Goal: Information Seeking & Learning: Learn about a topic

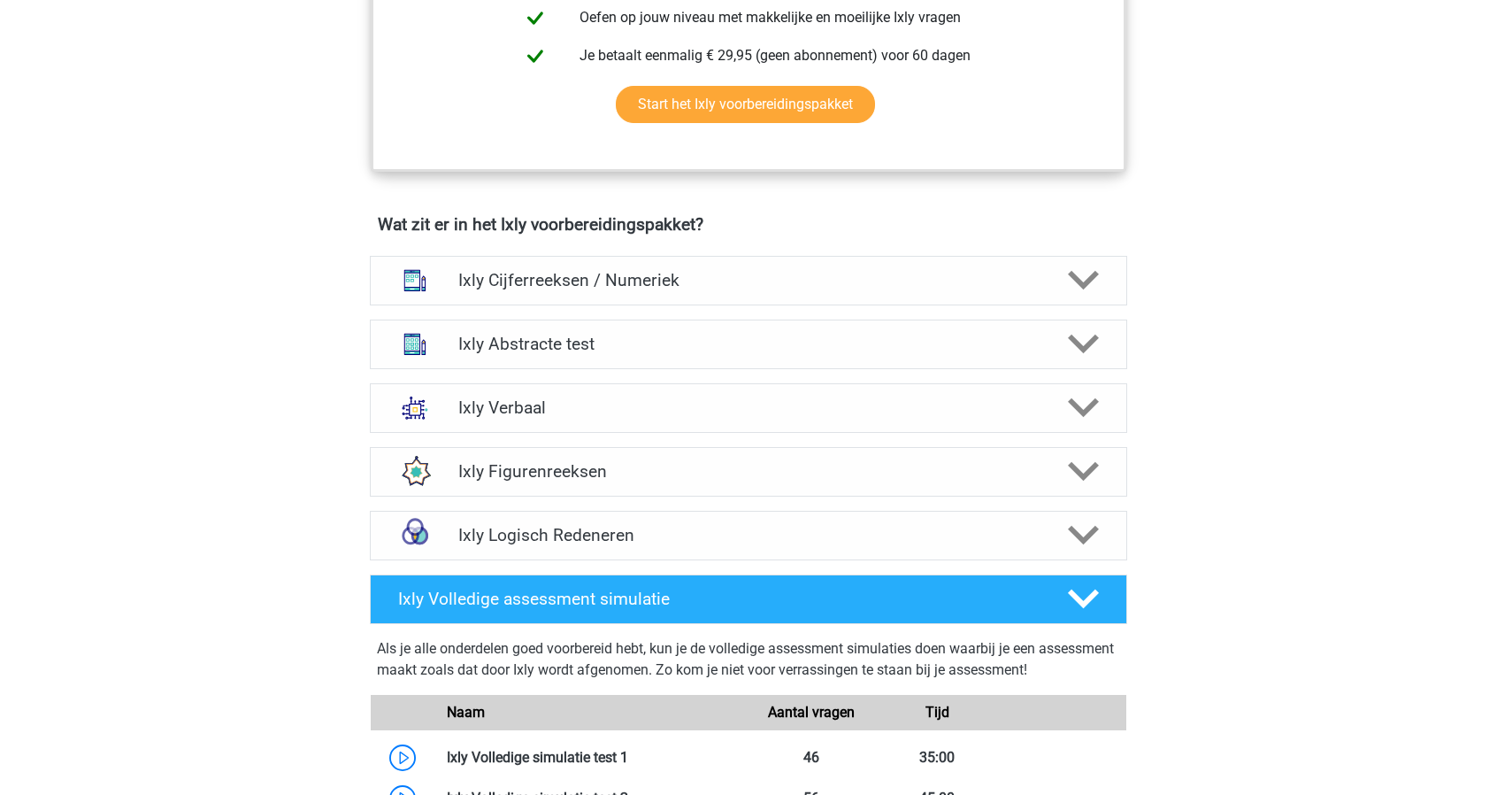
scroll to position [1062, 0]
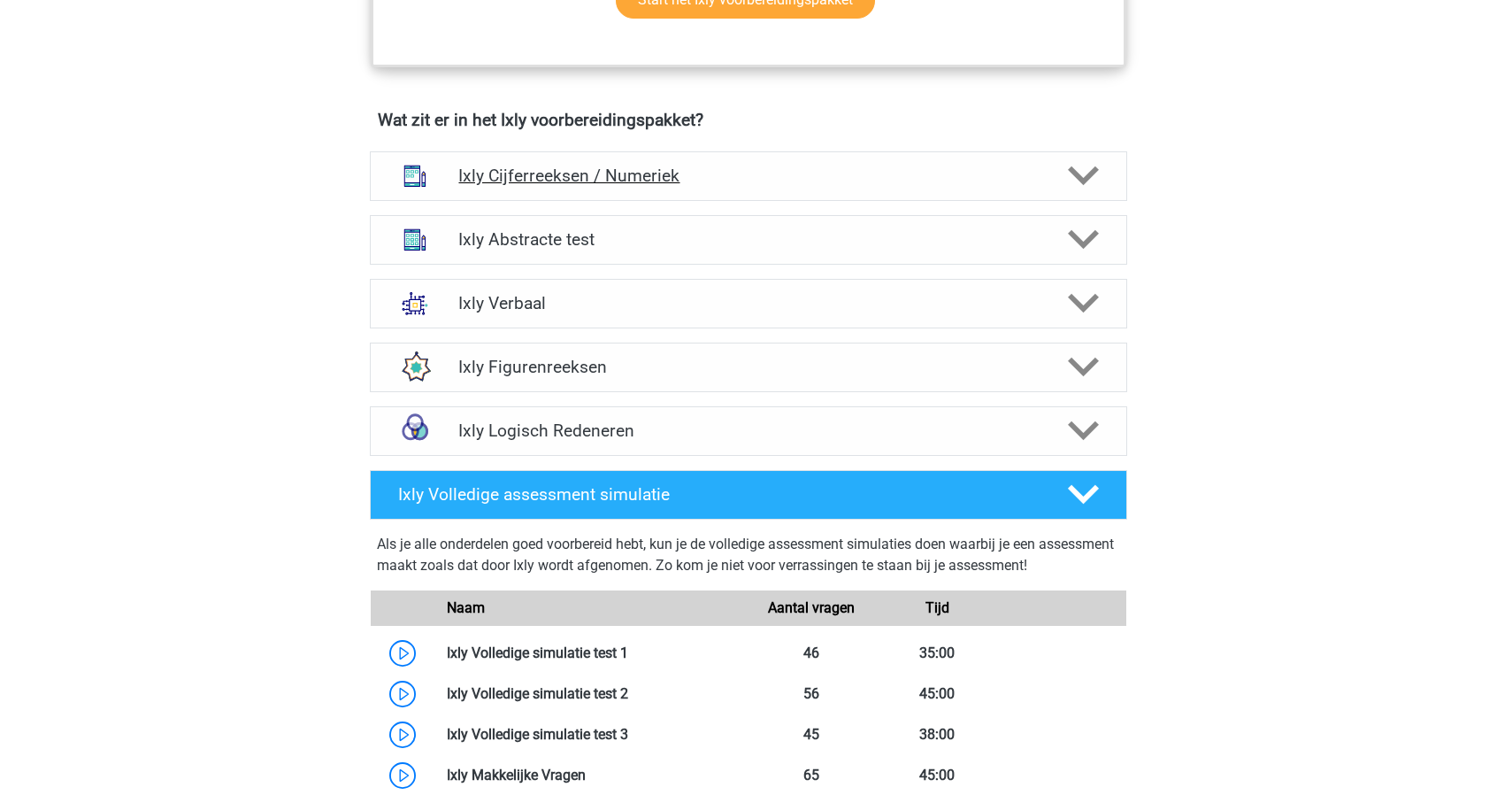
click at [510, 165] on h4 "Ixly Cijferreeksen / Numeriek" at bounding box center [748, 175] width 580 height 20
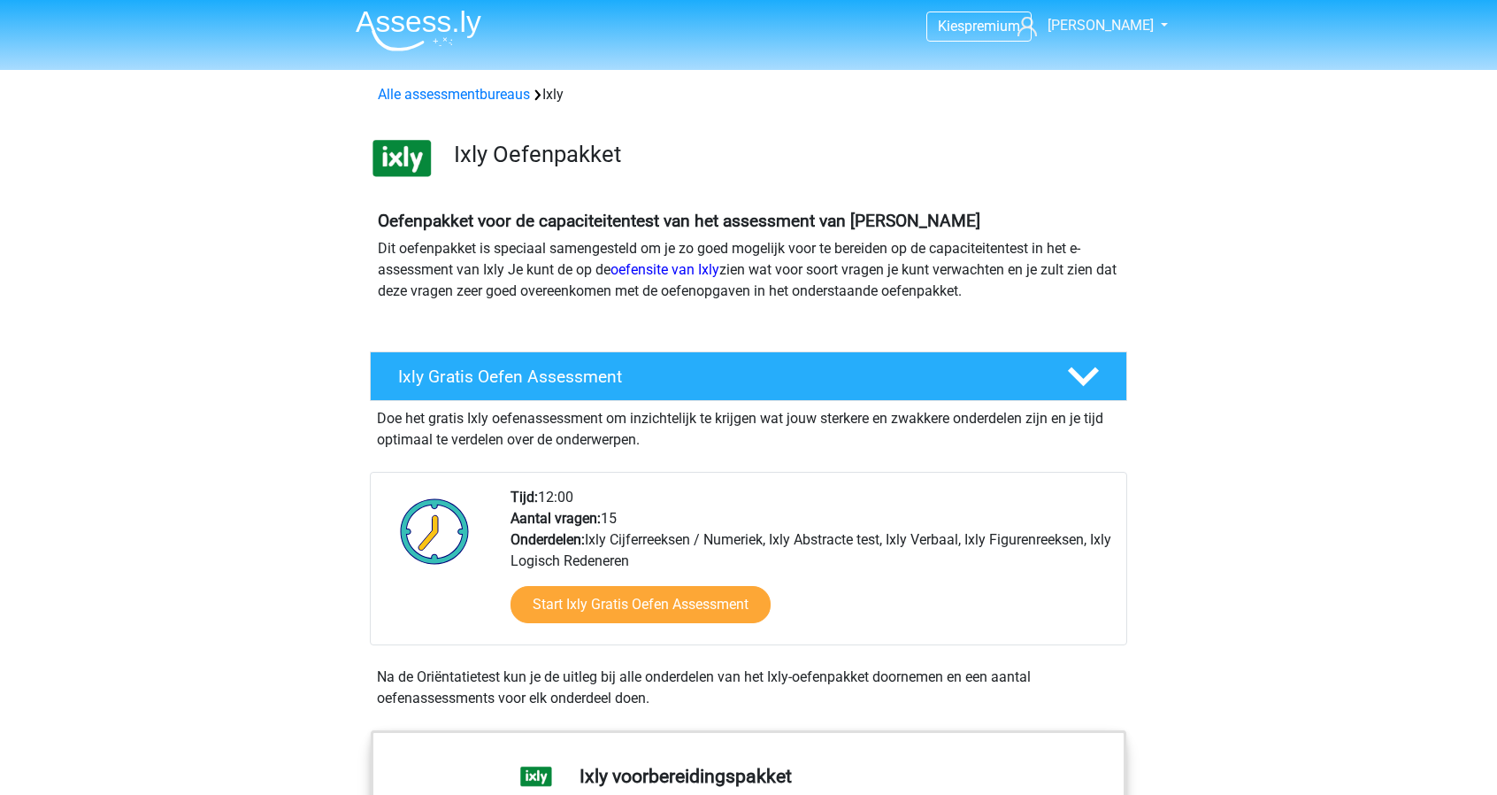
scroll to position [0, 0]
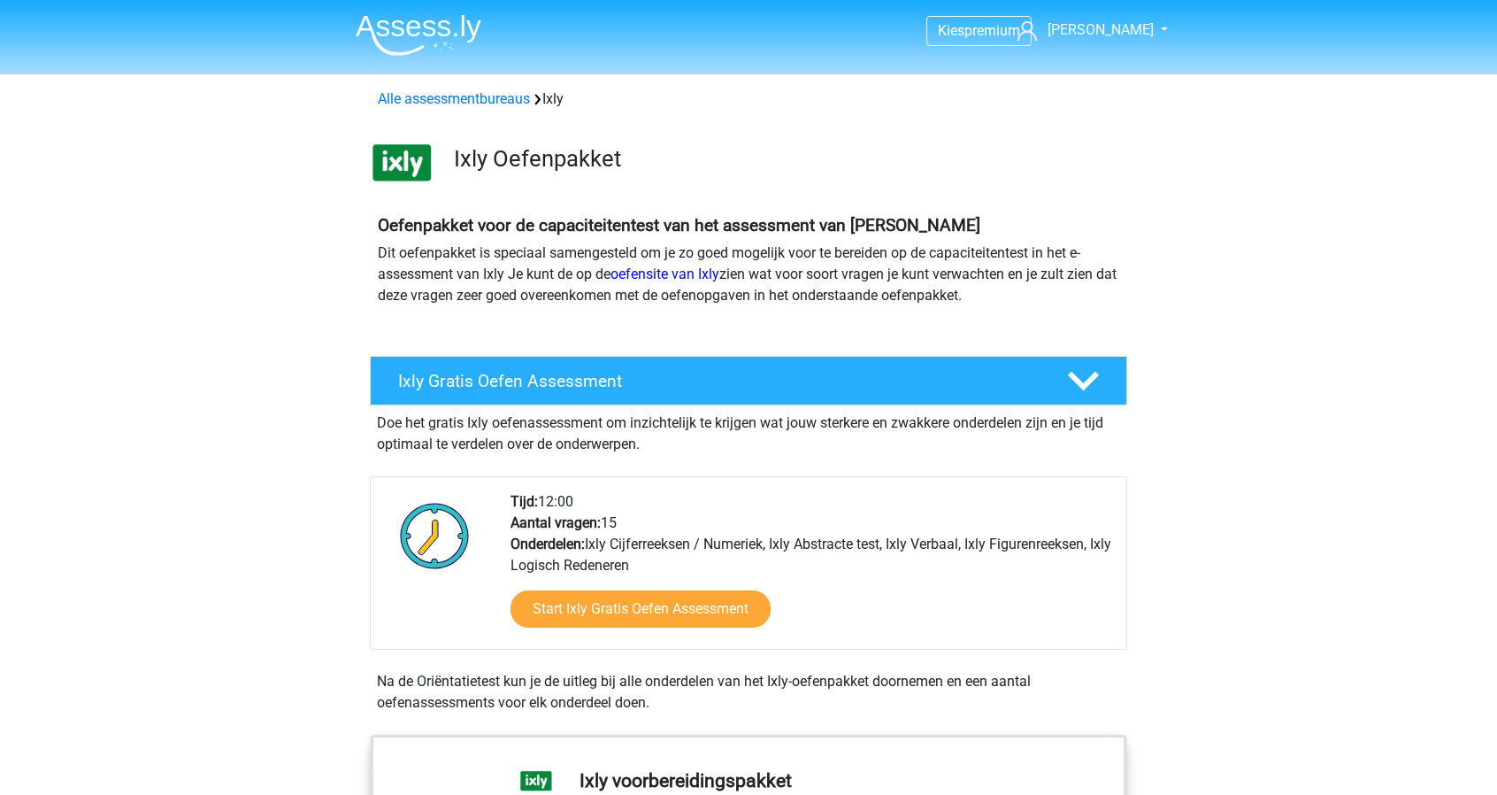
drag, startPoint x: 627, startPoint y: 565, endPoint x: 618, endPoint y: 564, distance: 9.8
click at [626, 566] on div "Tijd: 12:00 Aantal vragen: 15 Onderdelen: Ixly Cijferreeksen / Numeriek, Ixly A…" at bounding box center [811, 569] width 628 height 157
click at [619, 613] on link "Start Ixly Gratis Oefen Assessment" at bounding box center [640, 608] width 299 height 42
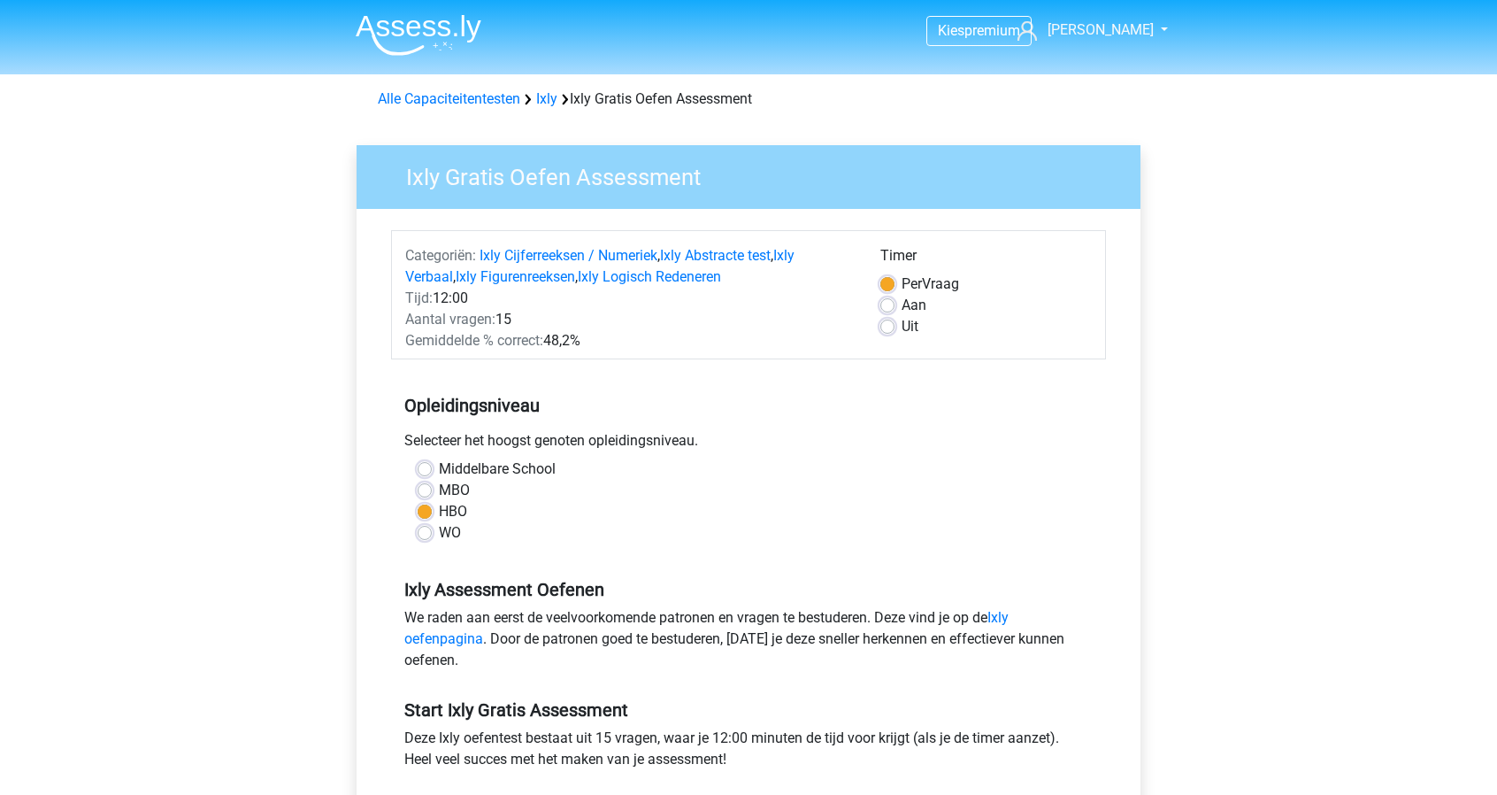
click at [902, 305] on label "Aan" at bounding box center [914, 305] width 25 height 21
click at [887, 305] on input "Aan" at bounding box center [887, 304] width 14 height 18
radio input "true"
click at [902, 285] on label "Per Vraag" at bounding box center [931, 283] width 58 height 21
click at [883, 285] on input "Per Vraag" at bounding box center [887, 282] width 14 height 18
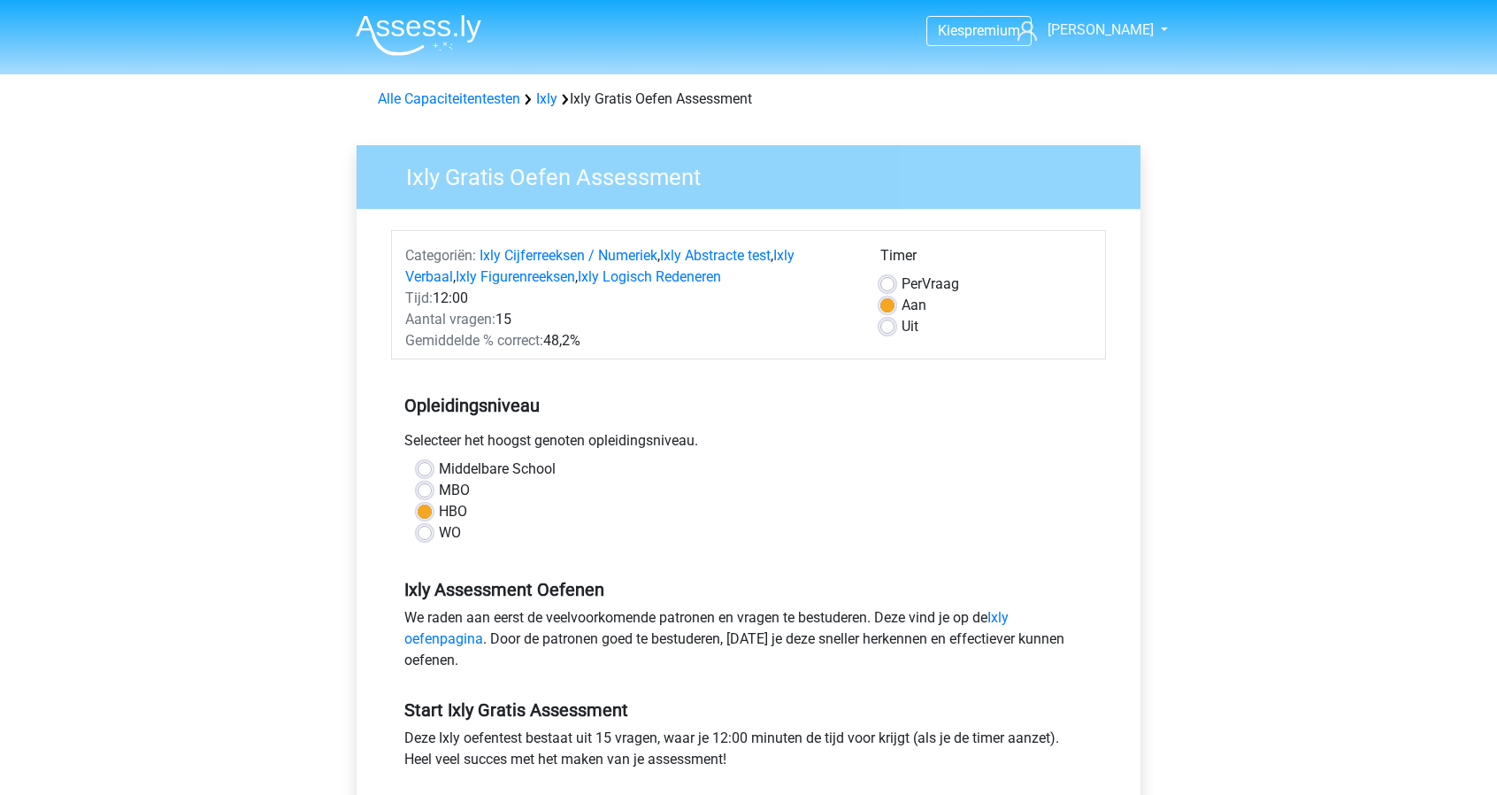
radio input "true"
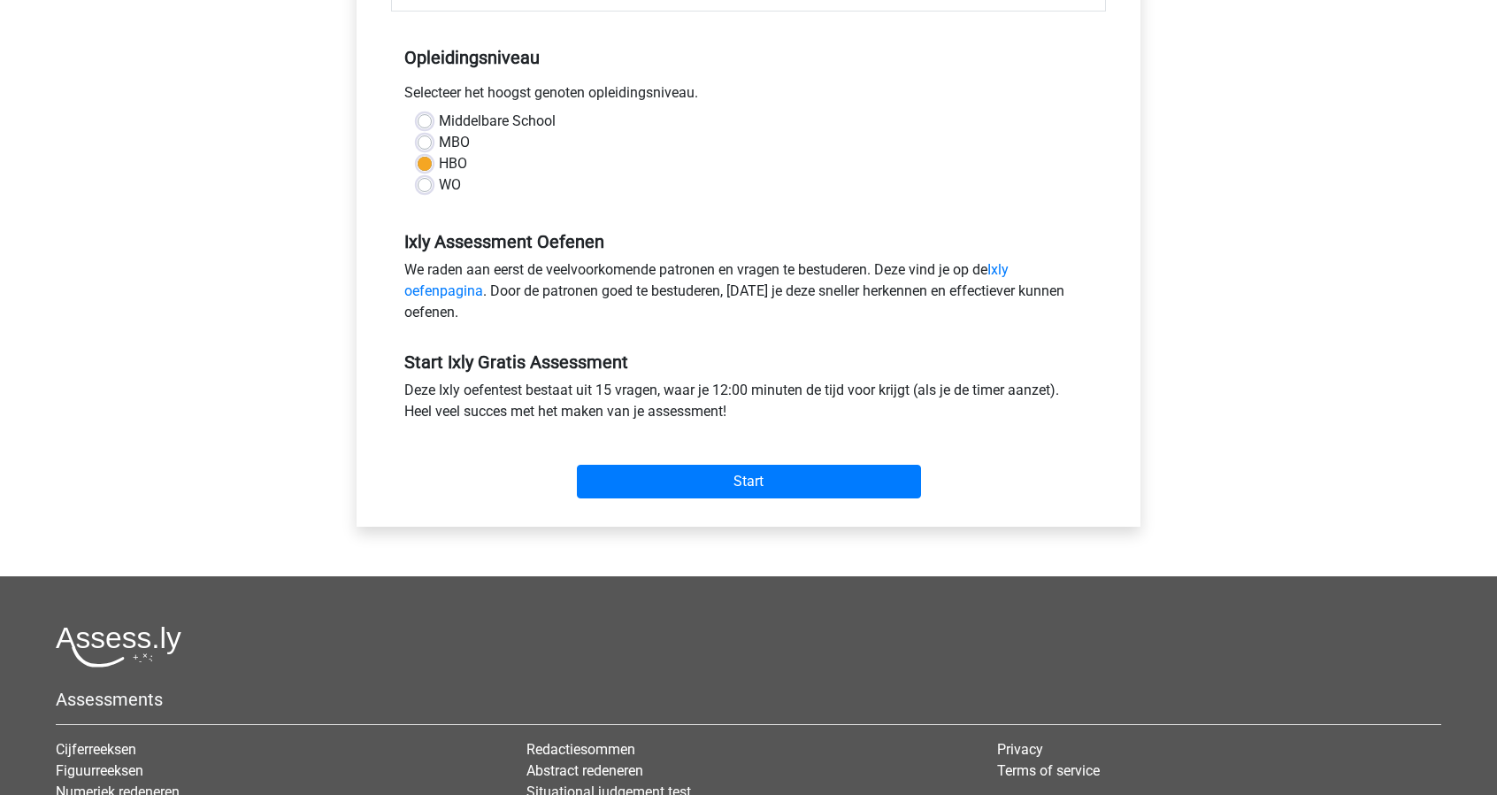
scroll to position [354, 0]
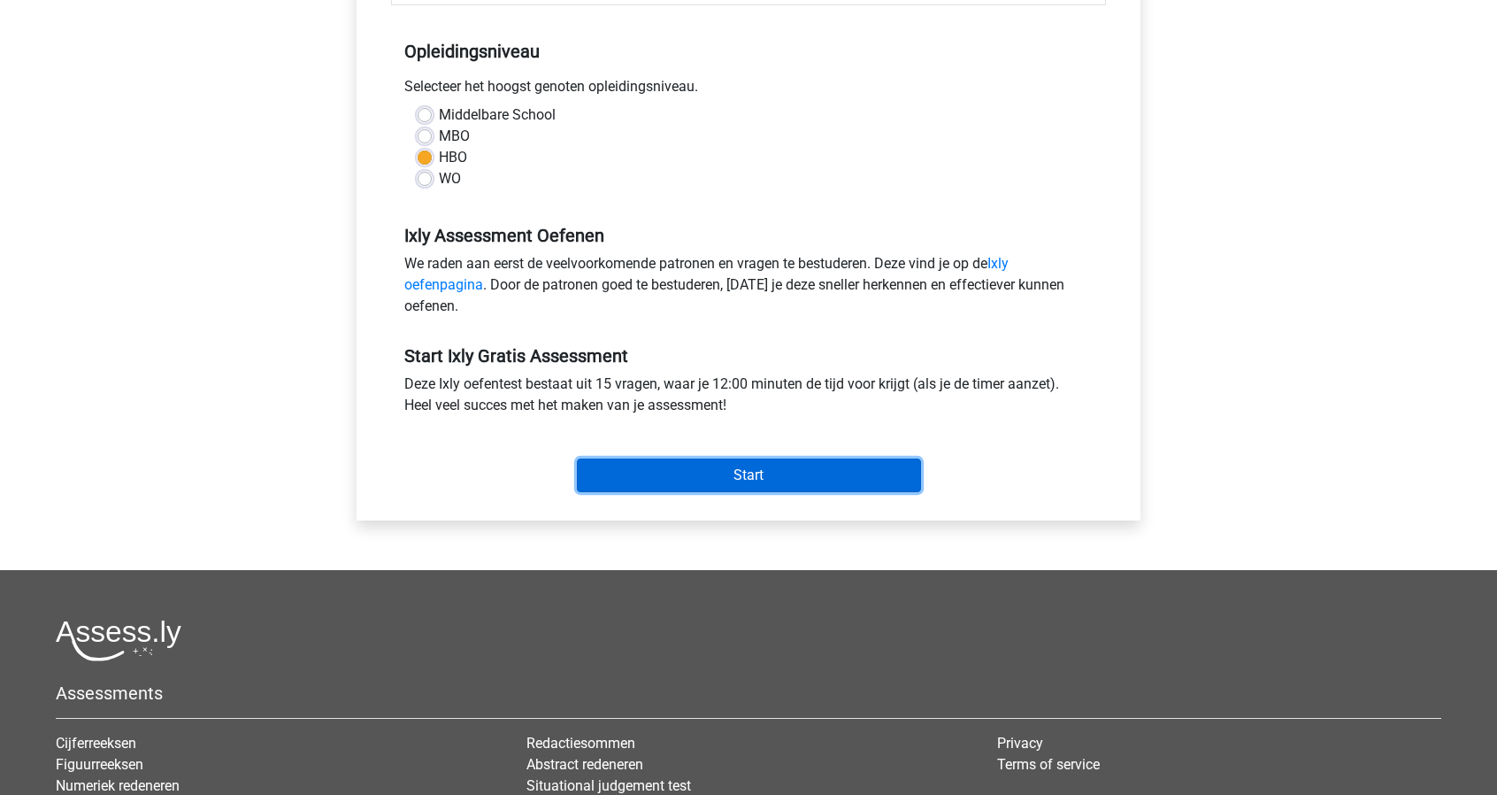
click at [620, 473] on input "Start" at bounding box center [749, 475] width 344 height 34
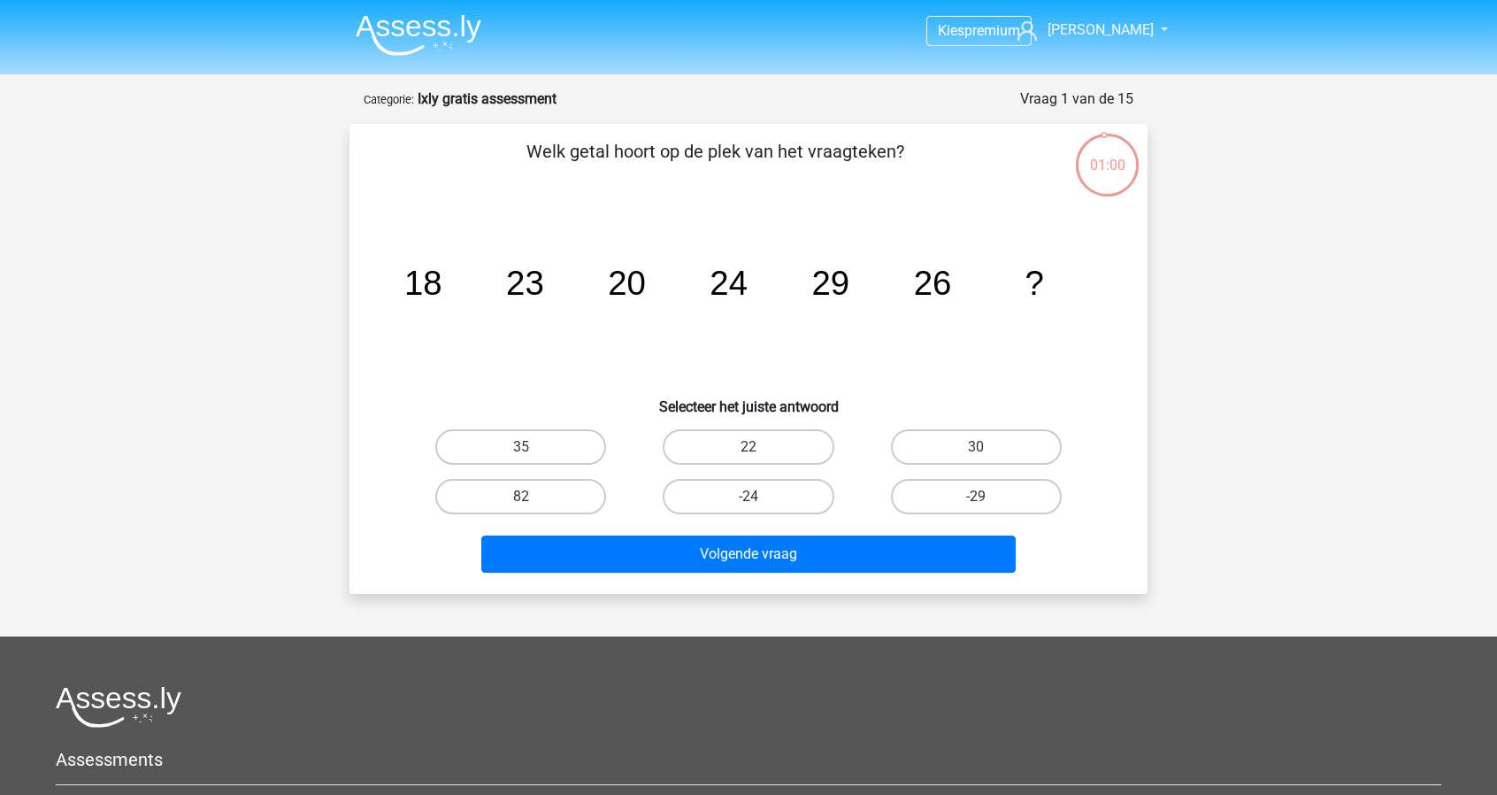
click at [523, 447] on input "35" at bounding box center [527, 453] width 12 height 12
radio input "true"
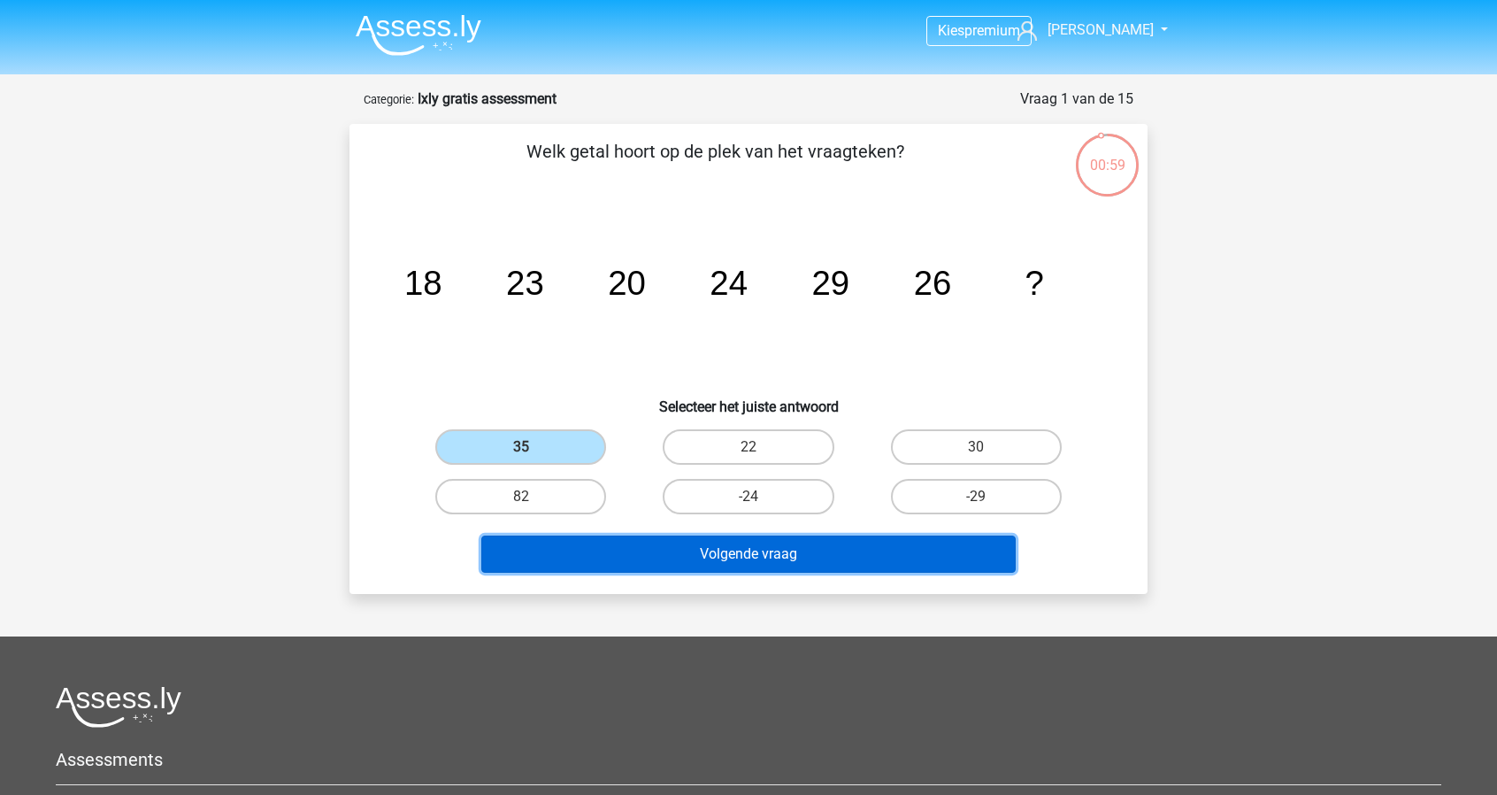
click at [591, 546] on button "Volgende vraag" at bounding box center [748, 553] width 535 height 37
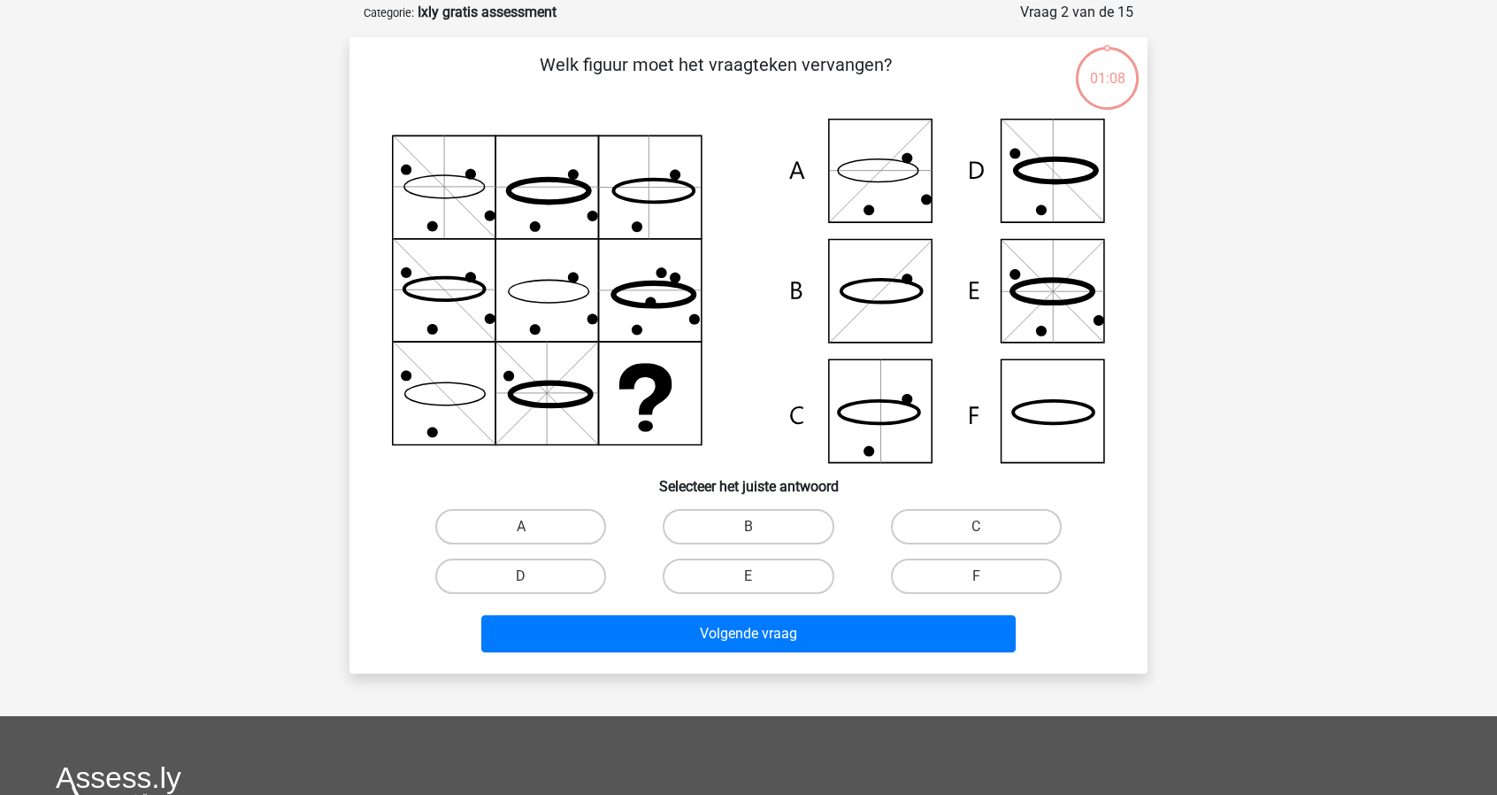
scroll to position [88, 0]
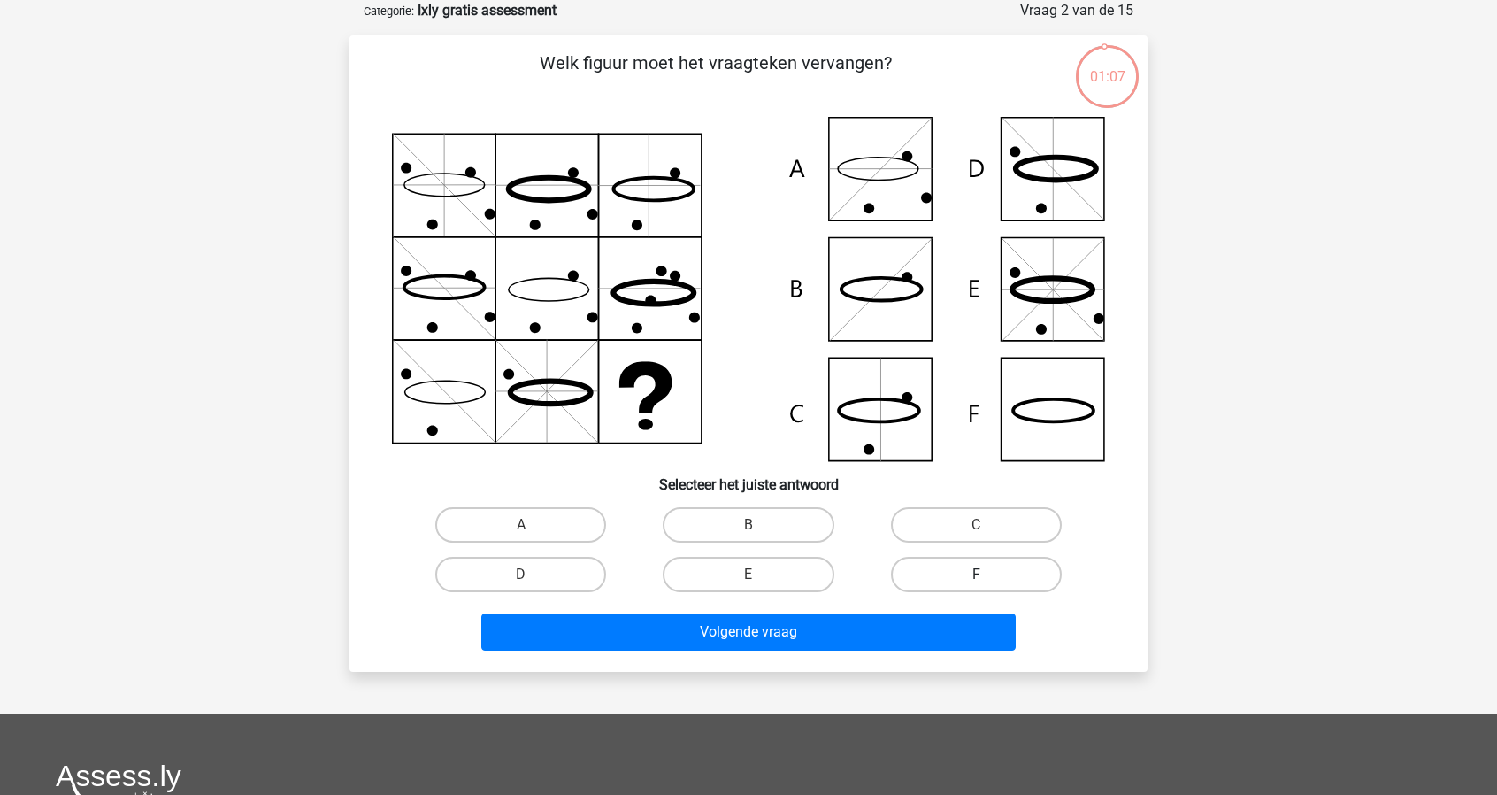
click at [960, 587] on label "F" at bounding box center [976, 574] width 171 height 35
click at [976, 586] on input "F" at bounding box center [982, 580] width 12 height 12
radio input "true"
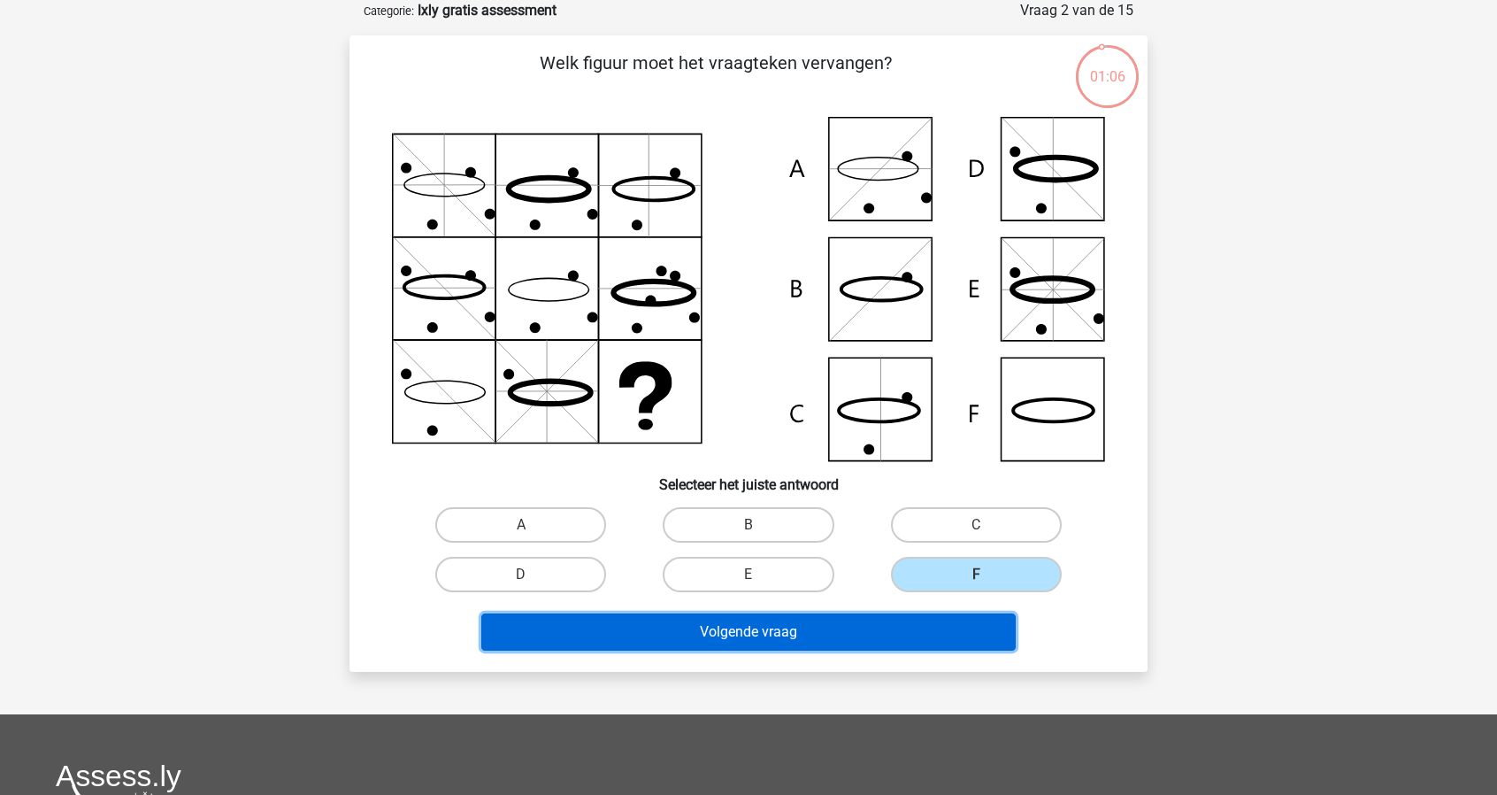
click at [933, 643] on button "Volgende vraag" at bounding box center [748, 631] width 535 height 37
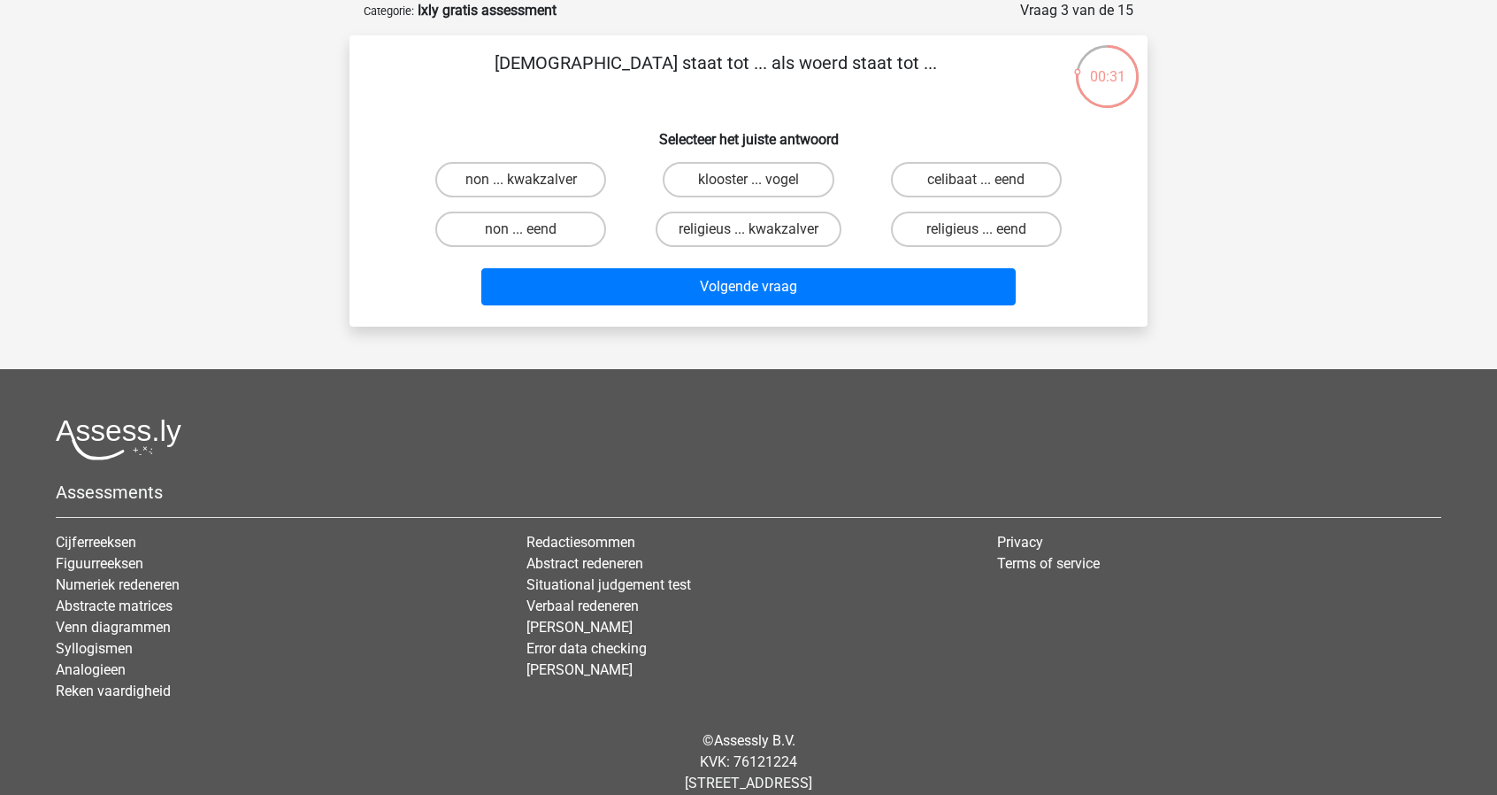
click at [986, 229] on input "religieus ... eend" at bounding box center [982, 235] width 12 height 12
radio input "true"
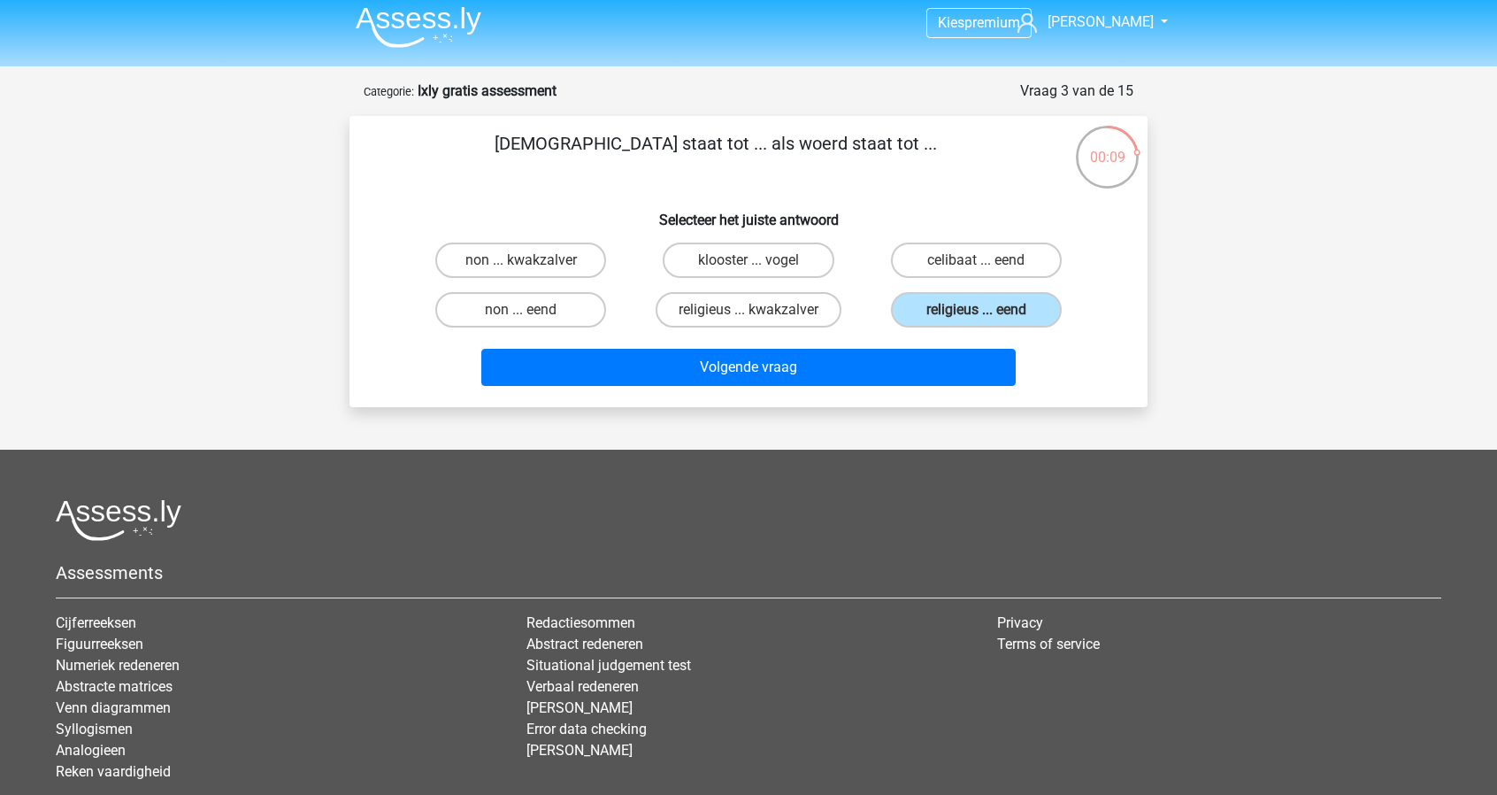
scroll to position [0, 0]
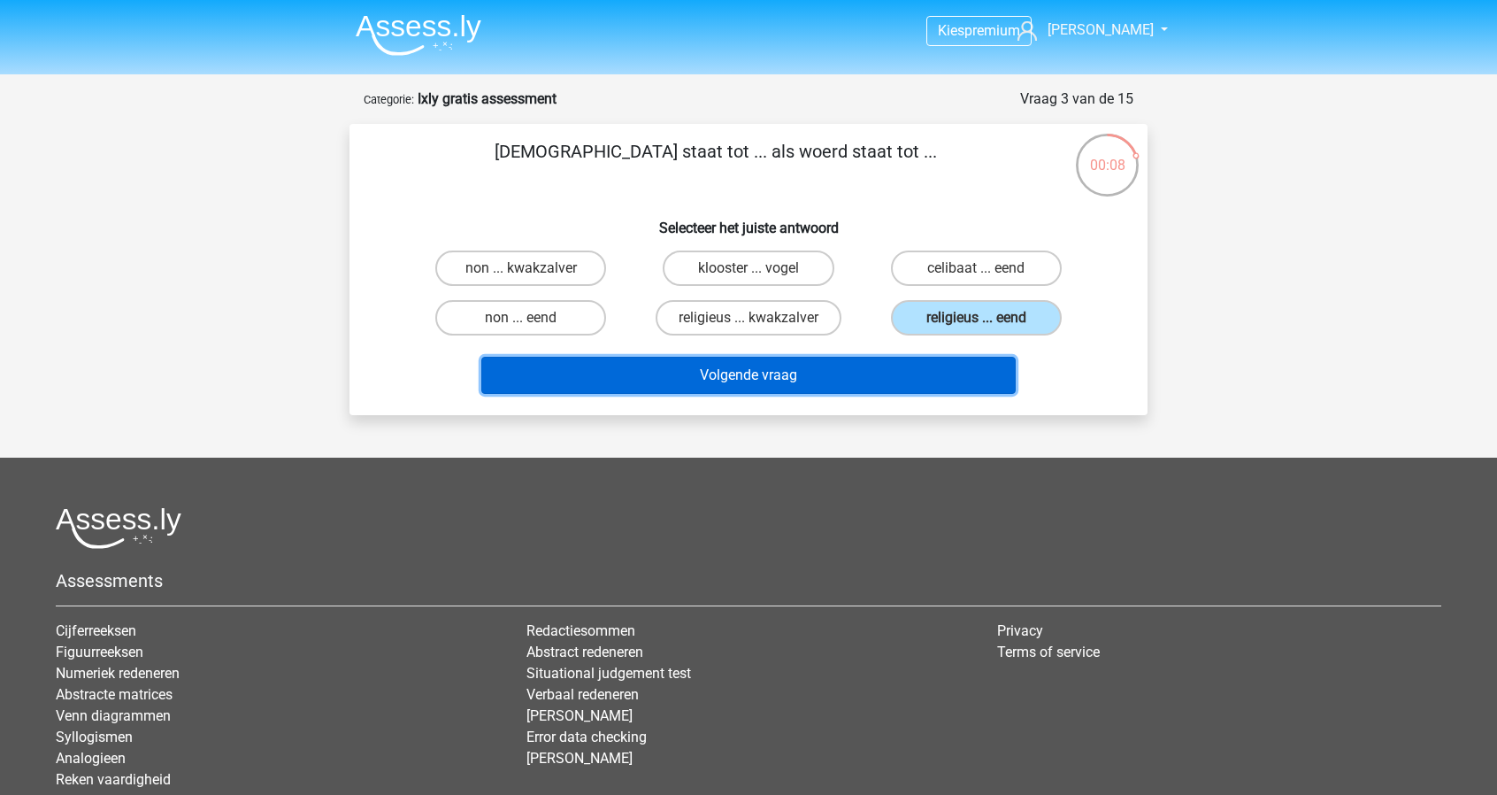
click at [921, 365] on button "Volgende vraag" at bounding box center [748, 375] width 535 height 37
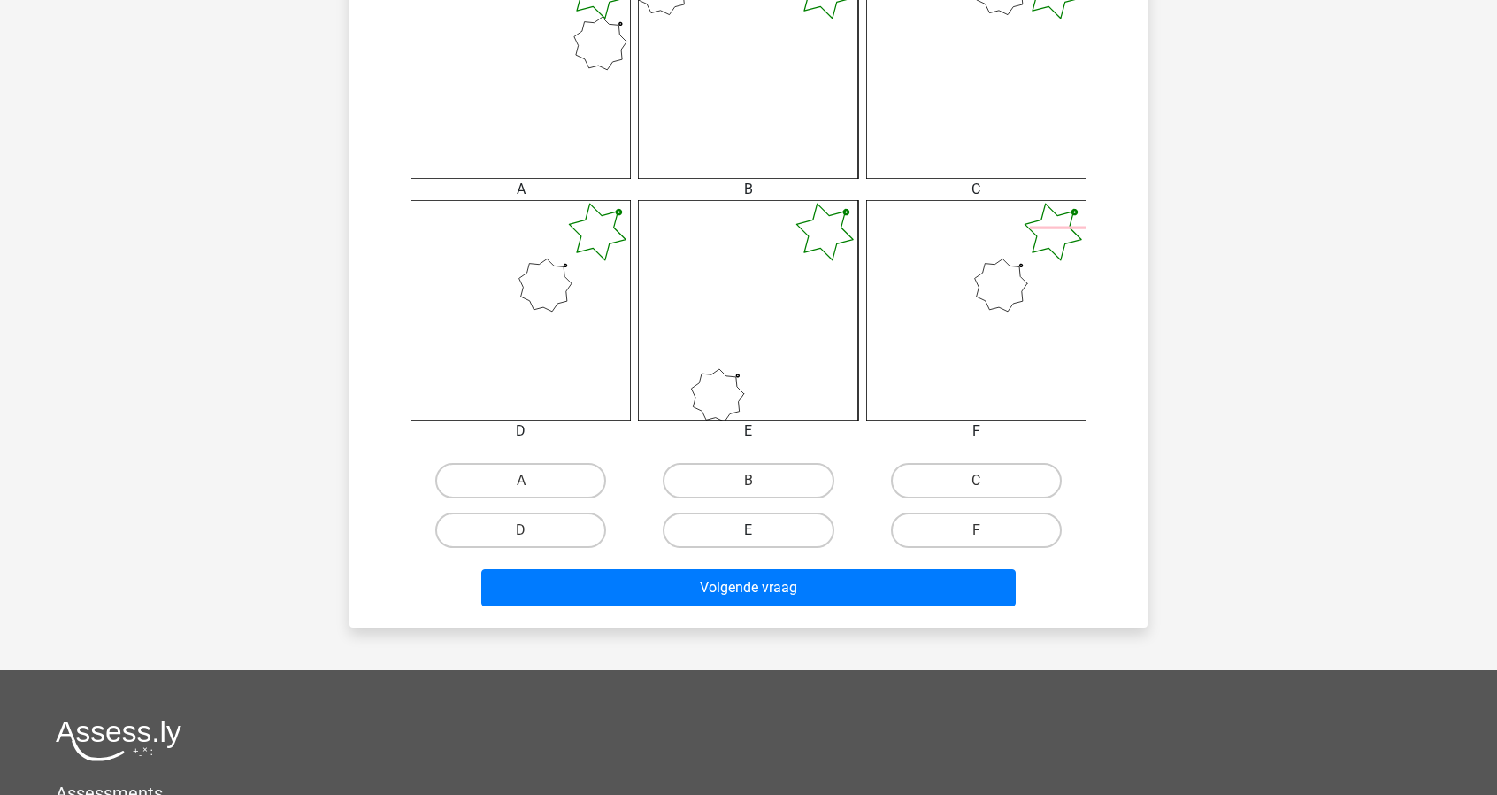
scroll to position [796, 0]
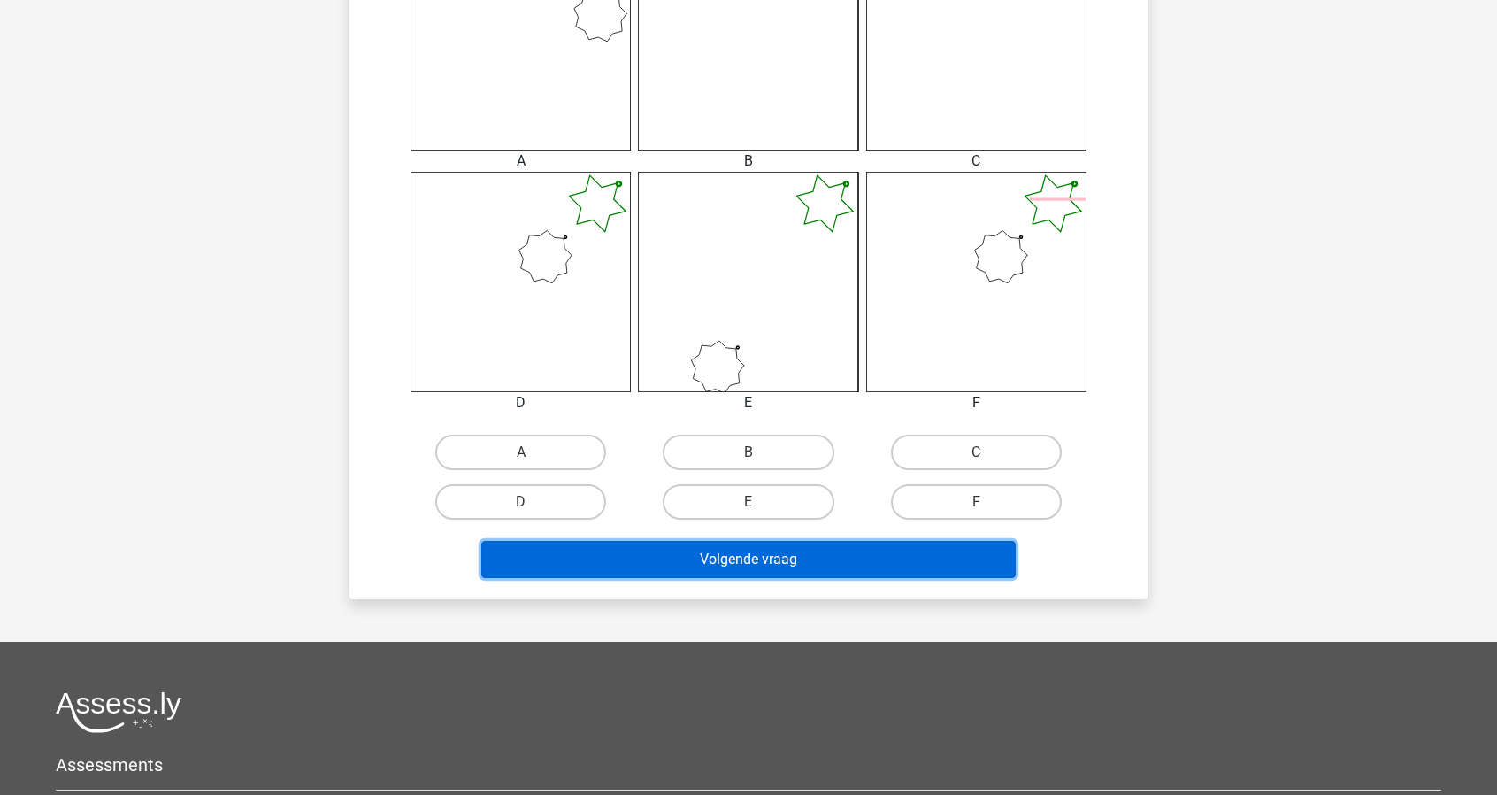
click at [710, 557] on button "Volgende vraag" at bounding box center [748, 559] width 535 height 37
click at [711, 557] on button "Volgende vraag" at bounding box center [748, 559] width 535 height 37
drag, startPoint x: 710, startPoint y: 557, endPoint x: 712, endPoint y: 536, distance: 20.4
click at [711, 557] on button "Volgende vraag" at bounding box center [748, 559] width 535 height 37
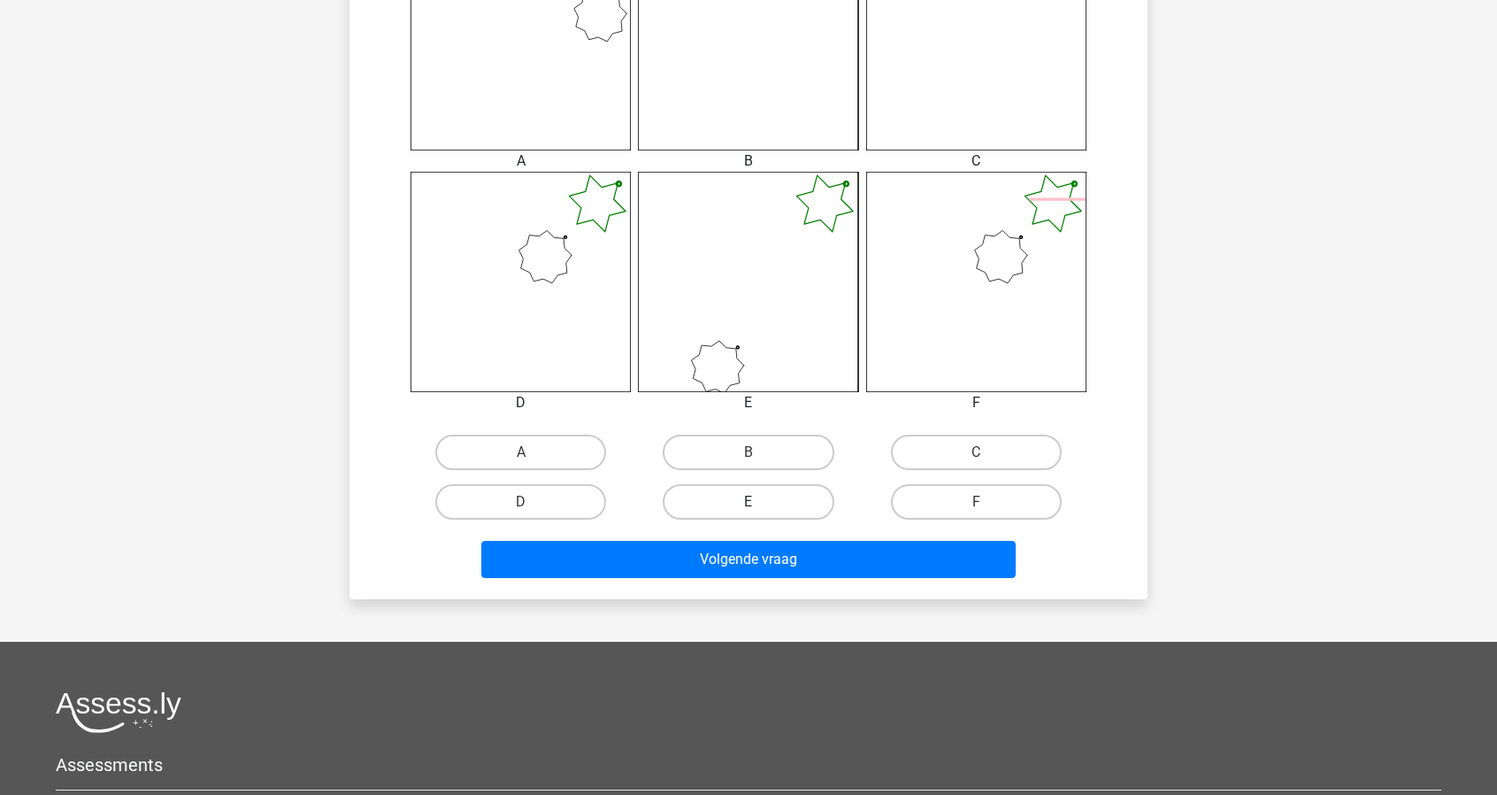
click at [719, 510] on label "E" at bounding box center [748, 501] width 171 height 35
click at [749, 510] on input "E" at bounding box center [755, 508] width 12 height 12
radio input "true"
click at [719, 507] on label "E" at bounding box center [748, 501] width 171 height 35
click at [749, 507] on input "E" at bounding box center [755, 508] width 12 height 12
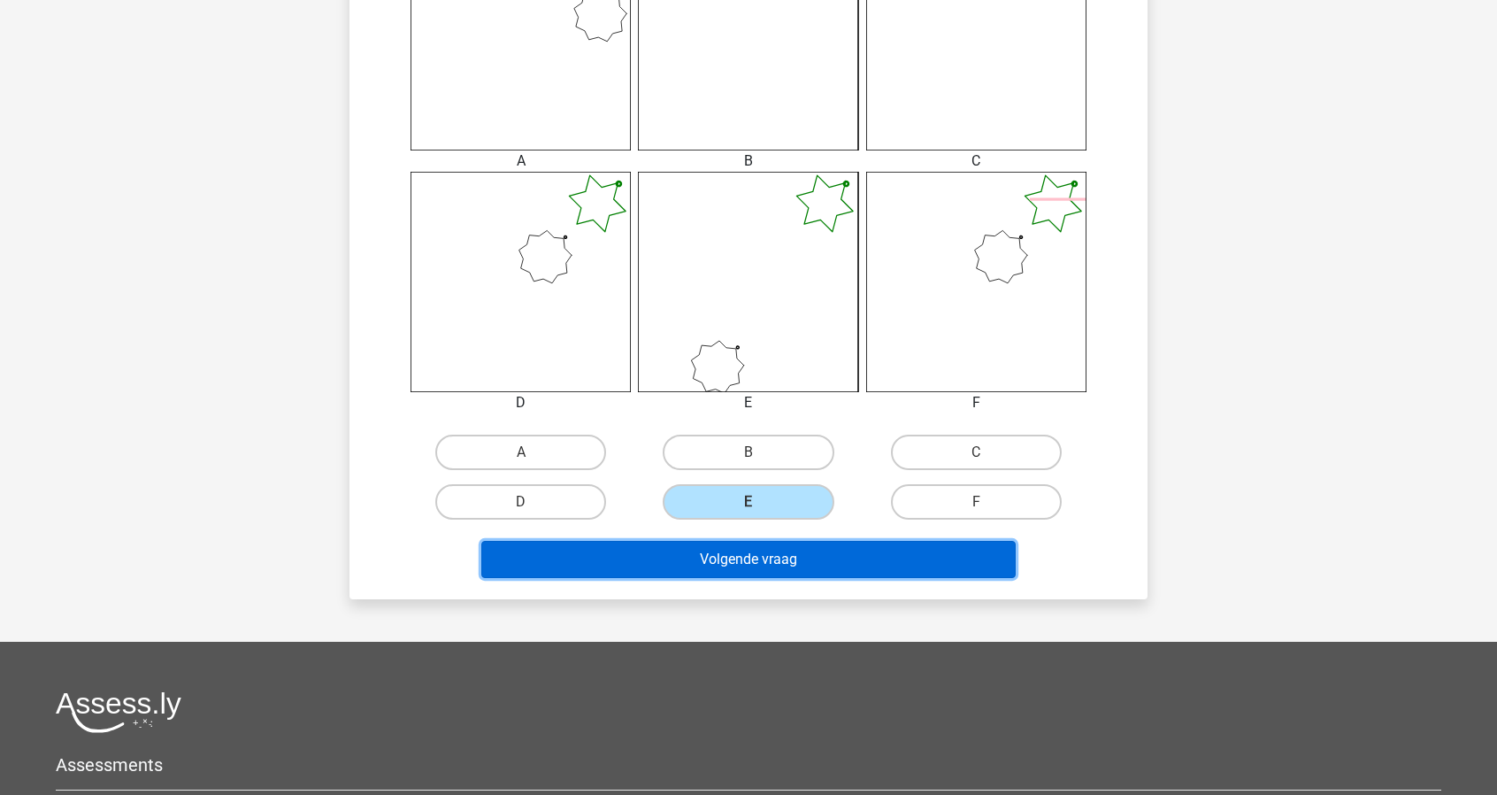
click at [726, 566] on button "Volgende vraag" at bounding box center [748, 559] width 535 height 37
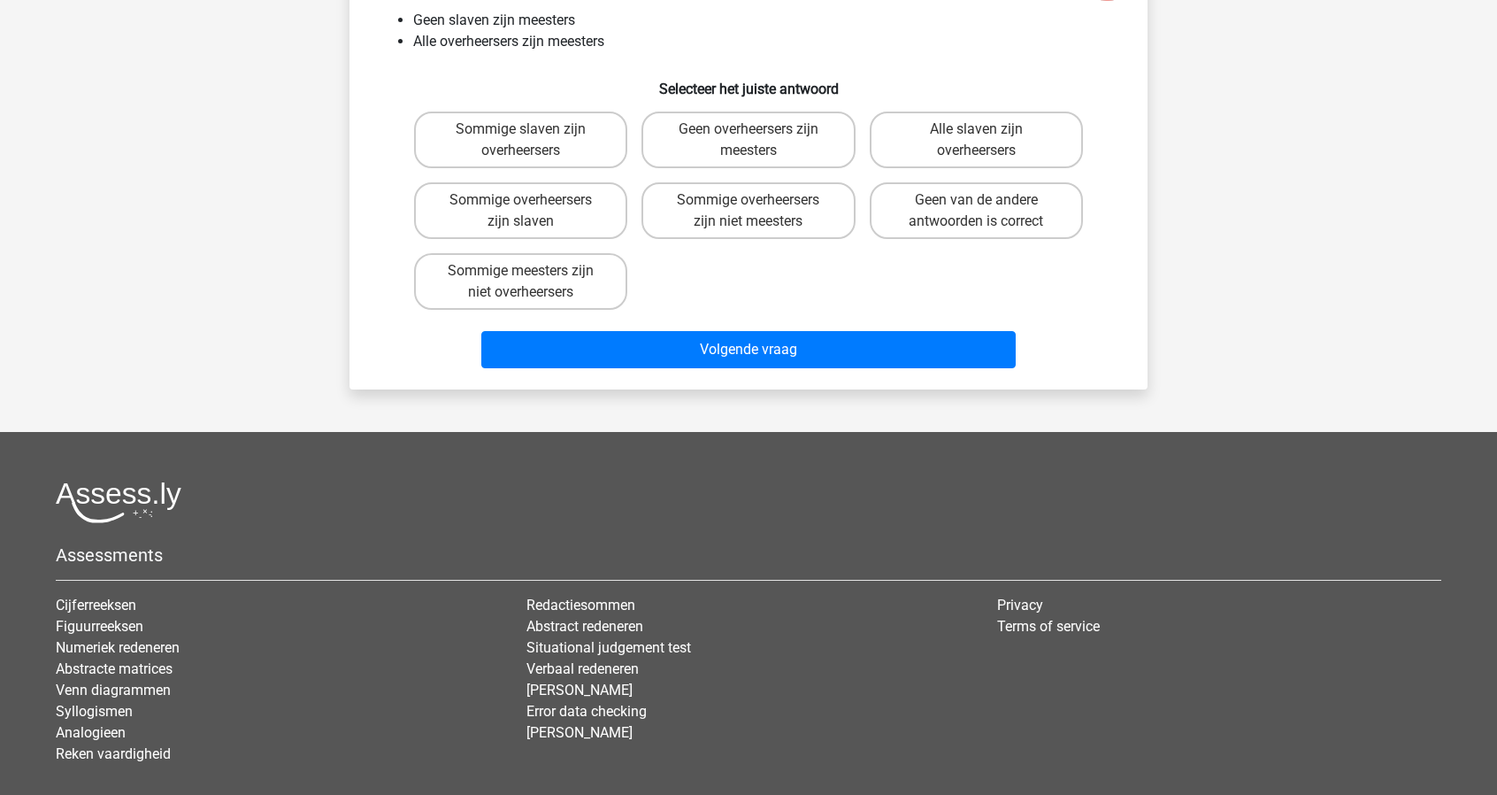
click at [724, 565] on div "Assessments Cijferreeksen Figuurreeksen Numeriek redeneren Abstracte matrices V…" at bounding box center [748, 629] width 1412 height 297
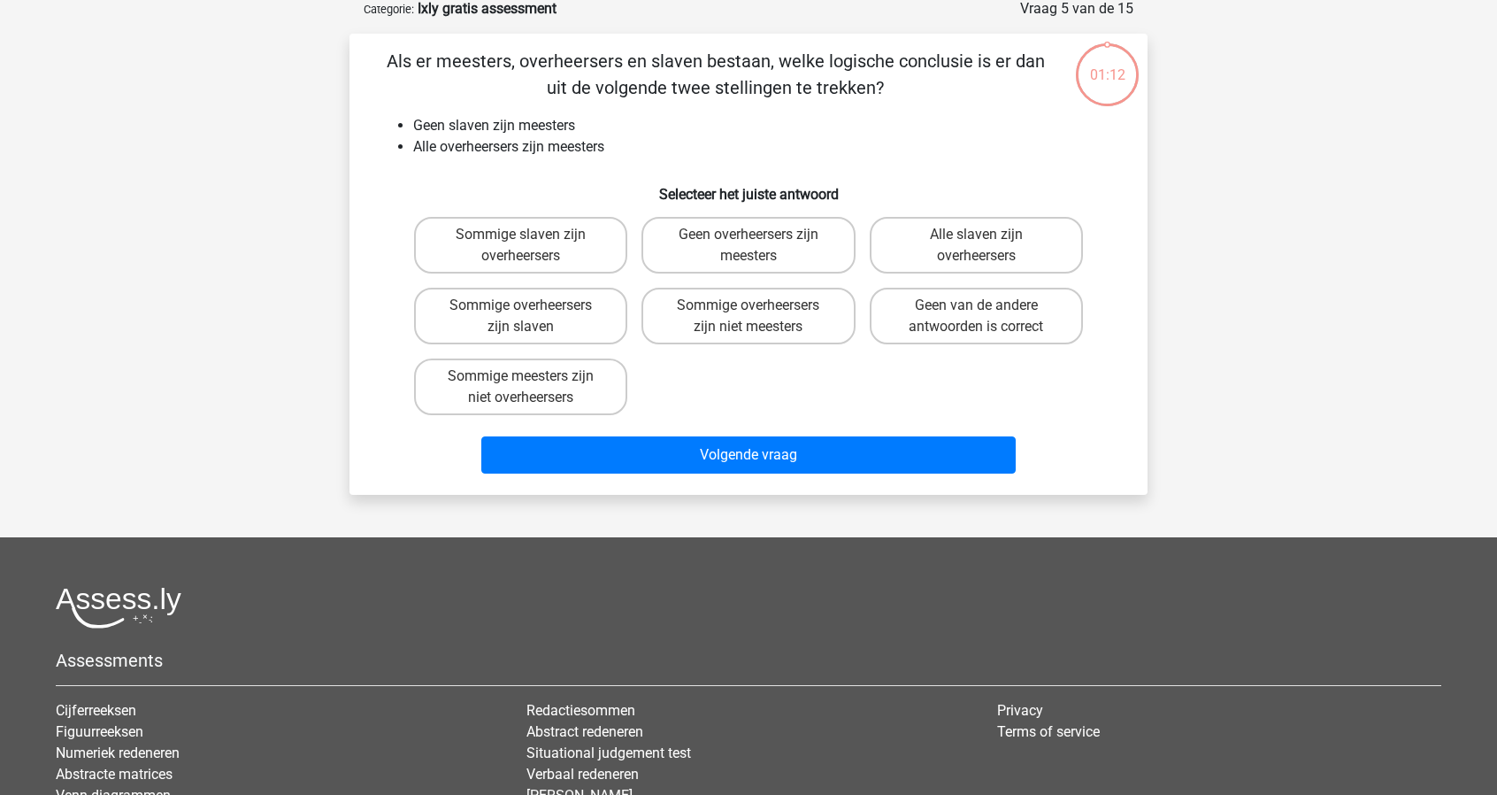
scroll to position [88, 0]
